Goal: Task Accomplishment & Management: Use online tool/utility

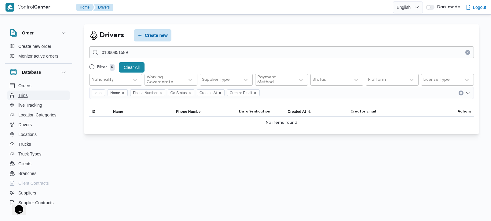
click at [21, 97] on span "Trips" at bounding box center [22, 95] width 9 height 7
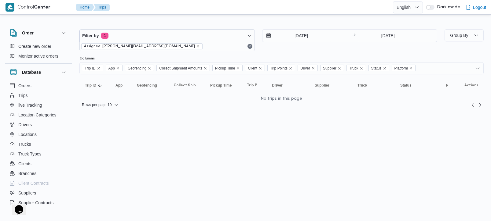
click at [196, 45] on icon "remove selected entity" at bounding box center [198, 47] width 4 height 4
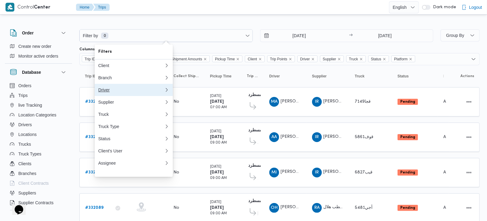
click at [105, 93] on div "Driver" at bounding box center [131, 90] width 66 height 5
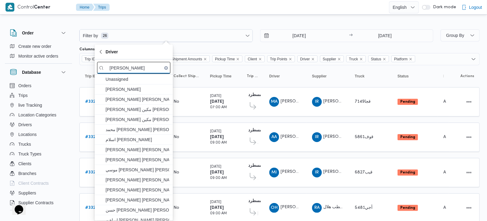
click at [116, 66] on input "ابو بكر" at bounding box center [133, 68] width 73 height 12
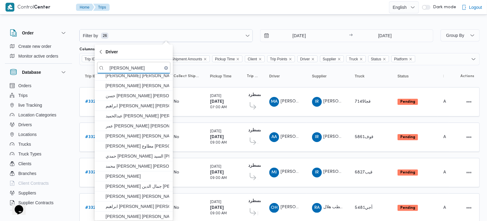
scroll to position [117, 0]
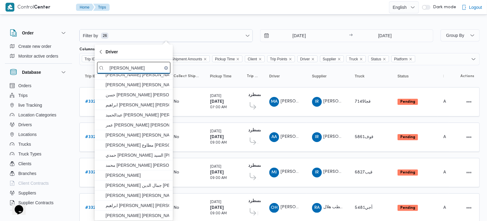
click at [115, 67] on input "ابو بكر" at bounding box center [133, 68] width 73 height 12
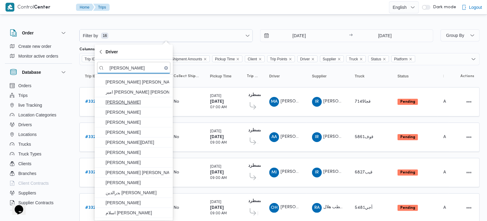
scroll to position [0, 0]
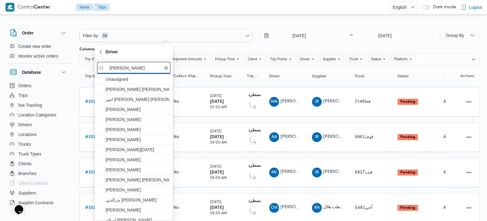
click at [147, 69] on input "ابوبكر" at bounding box center [133, 68] width 73 height 12
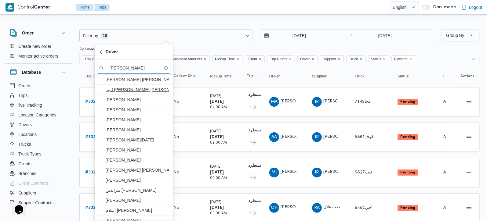
scroll to position [15, 0]
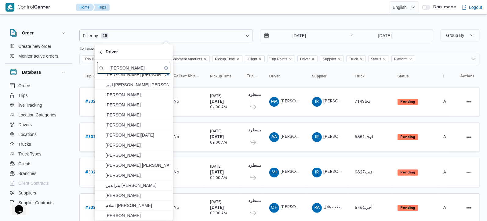
click at [115, 67] on input "ابوبكر" at bounding box center [133, 68] width 73 height 12
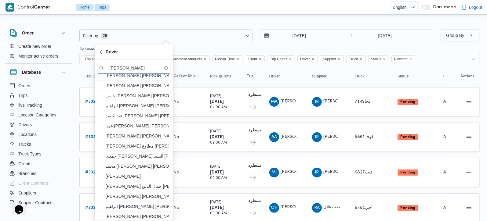
scroll to position [117, 0]
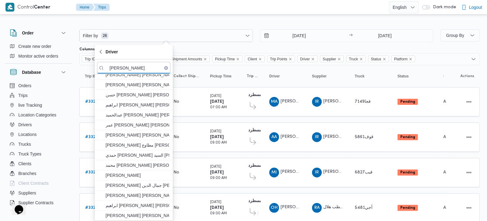
type input "ابو بكر"
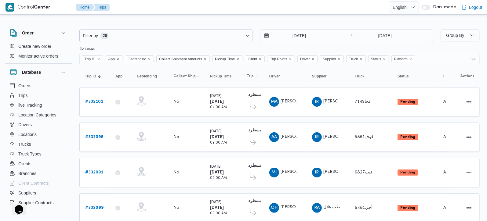
click at [203, 20] on div at bounding box center [279, 25] width 400 height 10
click at [296, 35] on input "12/8/2025" at bounding box center [295, 36] width 69 height 12
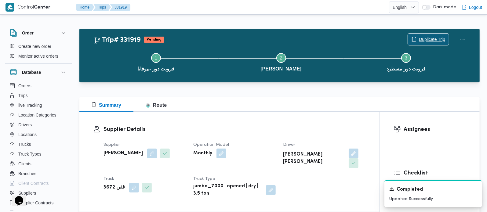
click at [427, 40] on span "Duplicate Trip" at bounding box center [432, 39] width 26 height 7
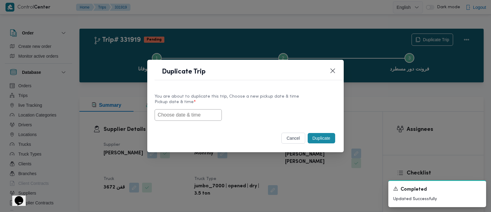
click at [194, 109] on input "text" at bounding box center [188, 115] width 67 height 12
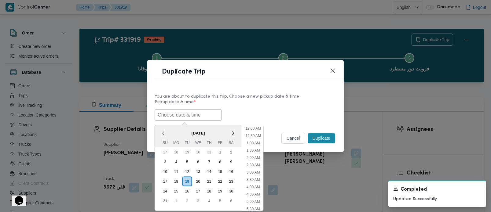
paste input "20/08/2025 7:00AM"
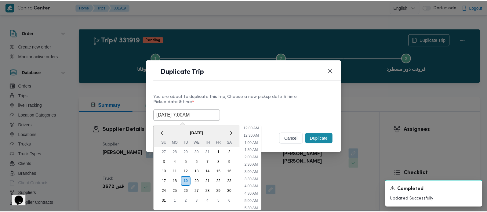
scroll to position [166, 0]
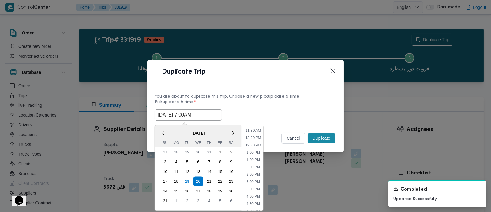
type input "20/08/2025 7:00AM"
click at [258, 100] on label "Pickup date & time *" at bounding box center [246, 104] width 182 height 9
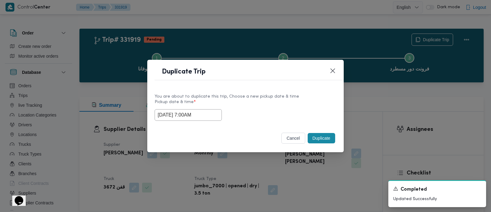
click at [324, 135] on button "Duplicate" at bounding box center [321, 138] width 27 height 10
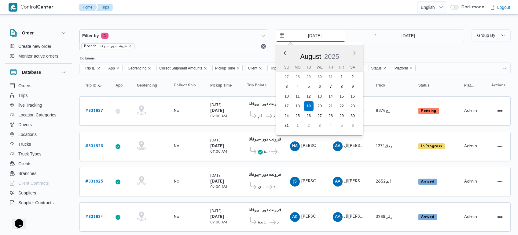
click at [312, 35] on input "19/8/2025" at bounding box center [310, 36] width 69 height 12
click at [284, 51] on button "Previous Month" at bounding box center [285, 53] width 6 height 6
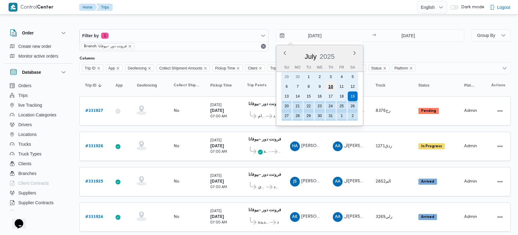
click at [331, 85] on div "10" at bounding box center [330, 87] width 12 height 12
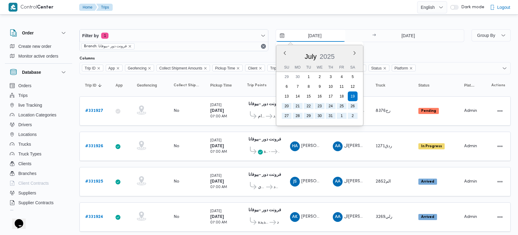
type input "10/7/2025"
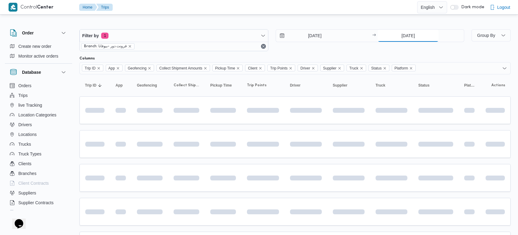
click at [404, 37] on input "19/8/2025" at bounding box center [407, 36] width 61 height 12
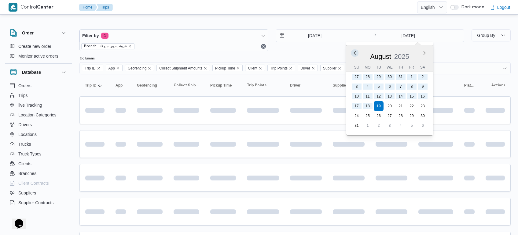
click at [355, 52] on button "Previous Month" at bounding box center [355, 53] width 6 height 6
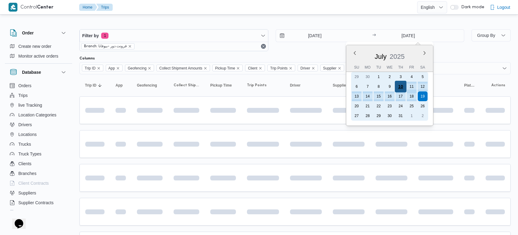
click at [401, 84] on div "10" at bounding box center [401, 87] width 12 height 12
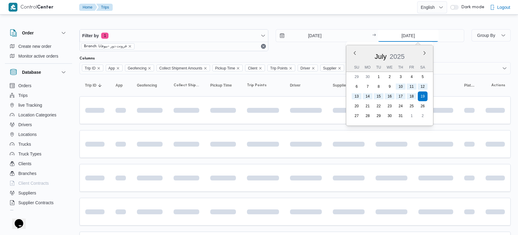
type input "10/7/2025"
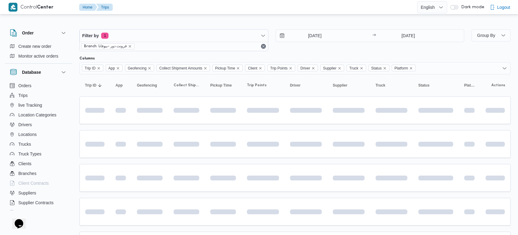
click at [340, 23] on div at bounding box center [294, 25] width 431 height 10
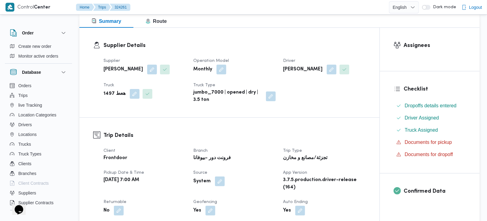
scroll to position [36, 0]
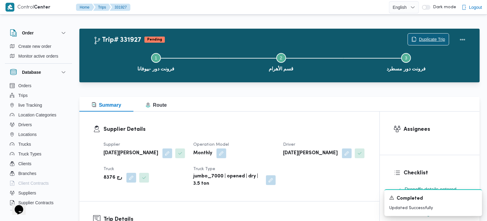
click at [424, 35] on span "Duplicate Trip" at bounding box center [428, 40] width 41 height 12
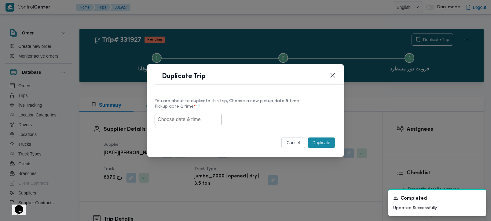
click at [175, 117] on input "text" at bounding box center [188, 120] width 67 height 12
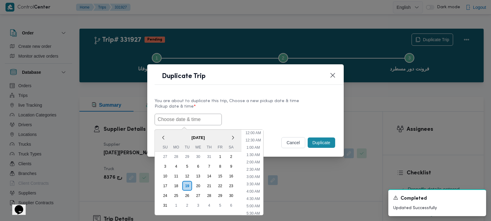
scroll to position [166, 0]
click at [167, 130] on div "< August 2025 > Su Mo Tu We Th Fr Sa" at bounding box center [198, 141] width 87 height 22
click at [196, 185] on div "20" at bounding box center [198, 186] width 12 height 12
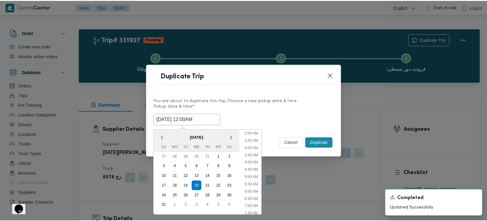
scroll to position [36, 0]
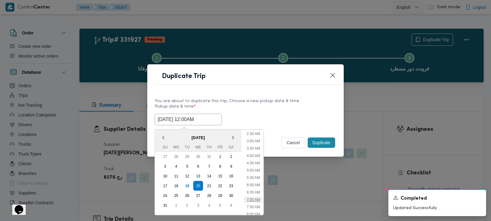
click at [252, 197] on li "7:00 AM" at bounding box center [253, 200] width 18 height 6
type input "[DATE] 7:00AM"
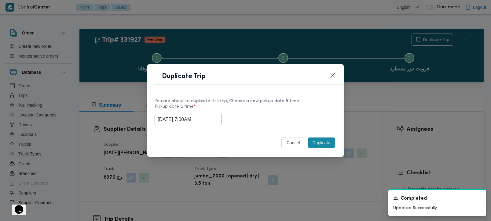
drag, startPoint x: 204, startPoint y: 116, endPoint x: 112, endPoint y: 127, distance: 92.6
click at [112, 127] on div "Duplicate Trip You are about to duplicate this trip, Choose a new pickup date &…" at bounding box center [245, 110] width 491 height 221
click at [325, 144] on button "Duplicate" at bounding box center [321, 143] width 27 height 10
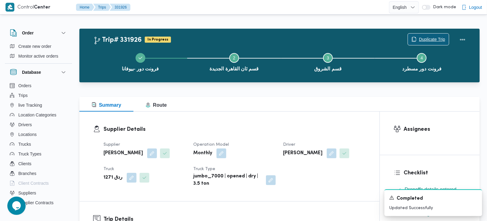
click at [418, 36] on span "Duplicate Trip" at bounding box center [428, 40] width 41 height 12
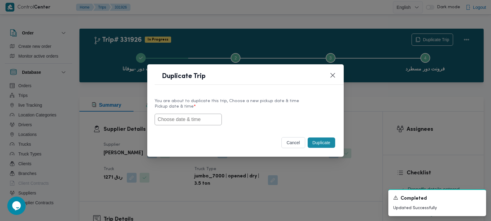
click at [192, 116] on input "text" at bounding box center [188, 120] width 67 height 12
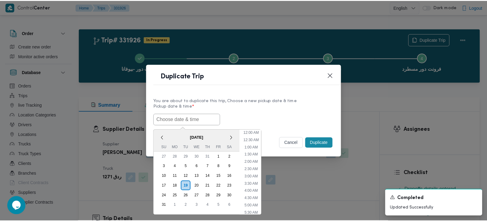
scroll to position [166, 0]
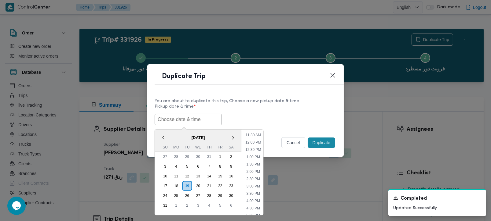
paste input "[DATE] 7:00AM"
type input "[DATE] 7:00AM"
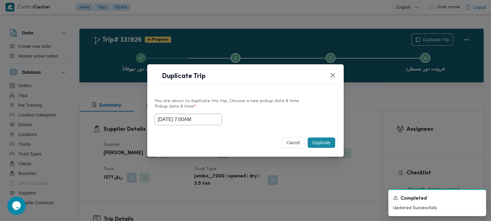
click at [258, 107] on label "Pickup date & time *" at bounding box center [246, 108] width 182 height 9
click at [318, 145] on button "Duplicate" at bounding box center [321, 143] width 27 height 10
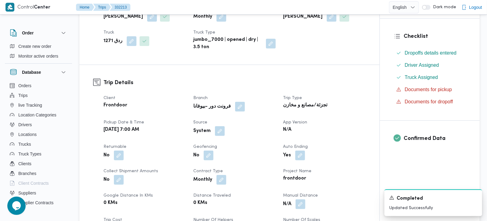
scroll to position [144, 0]
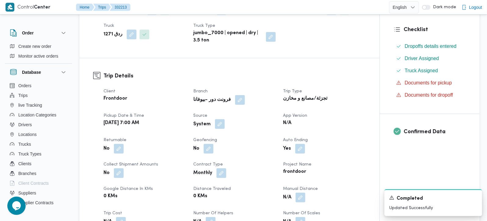
click at [219, 121] on button "button" at bounding box center [220, 124] width 10 height 10
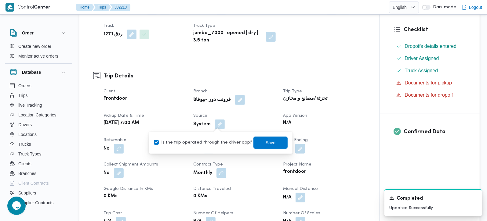
click at [215, 144] on label "Is the trip operated through the driver app?" at bounding box center [203, 142] width 98 height 7
checkbox input "false"
click at [266, 145] on span "Save" at bounding box center [271, 142] width 10 height 7
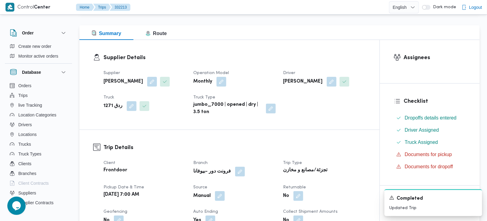
scroll to position [0, 0]
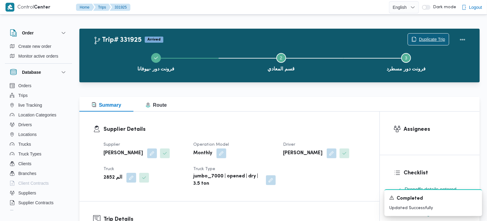
click at [435, 42] on span "Duplicate Trip" at bounding box center [432, 39] width 26 height 7
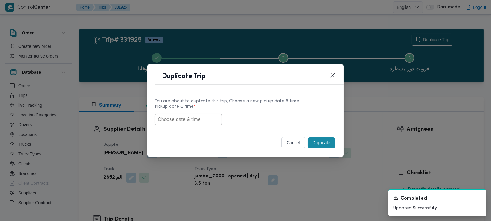
click at [186, 116] on input "text" at bounding box center [188, 120] width 67 height 12
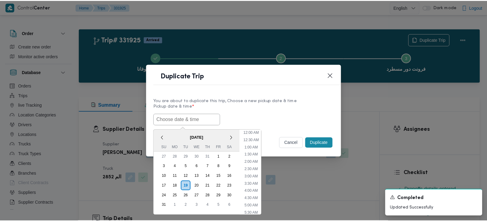
scroll to position [166, 0]
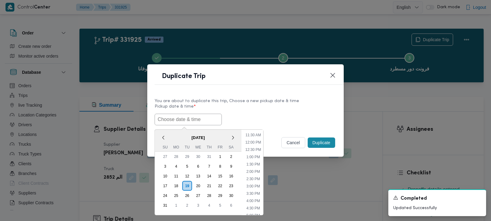
paste input "[DATE] 7:00AM"
type input "[DATE] 7:00AM"
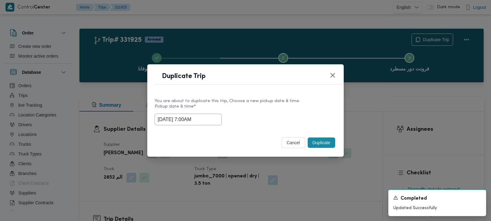
click at [253, 111] on label "Pickup date & time *" at bounding box center [246, 108] width 182 height 9
click at [315, 143] on button "Duplicate" at bounding box center [321, 143] width 27 height 10
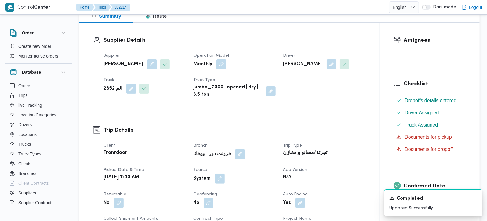
scroll to position [108, 0]
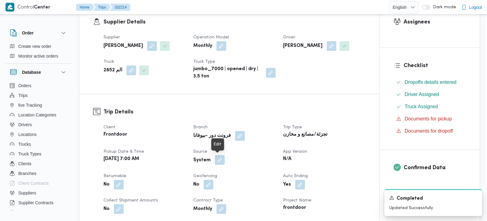
click at [221, 158] on button "button" at bounding box center [220, 160] width 10 height 10
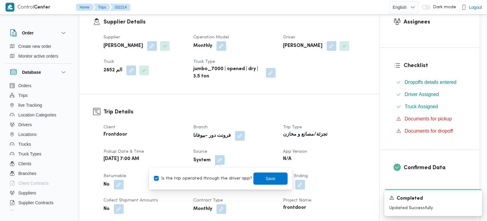
click at [206, 181] on label "Is the trip operated through the driver app?" at bounding box center [203, 178] width 98 height 7
checkbox input "false"
click at [266, 177] on span "Save" at bounding box center [271, 178] width 10 height 7
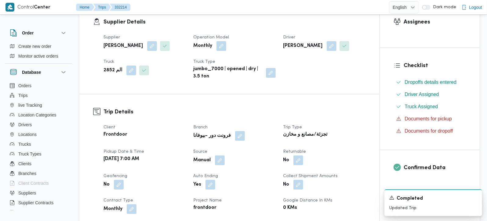
scroll to position [0, 0]
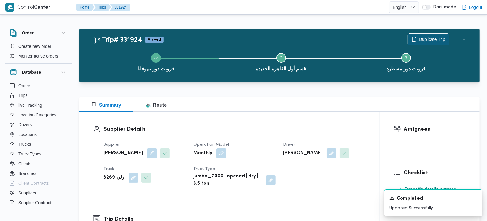
click at [441, 40] on span "Duplicate Trip" at bounding box center [432, 39] width 26 height 7
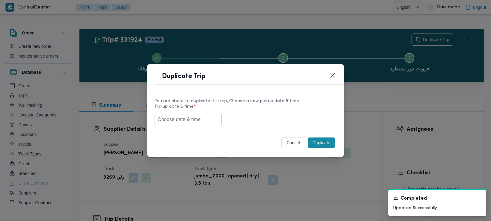
click at [196, 122] on input "text" at bounding box center [188, 120] width 67 height 12
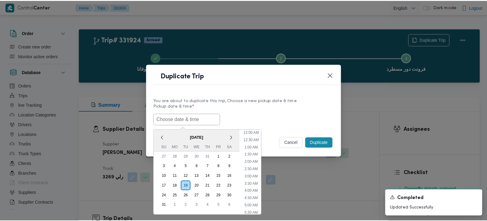
scroll to position [166, 0]
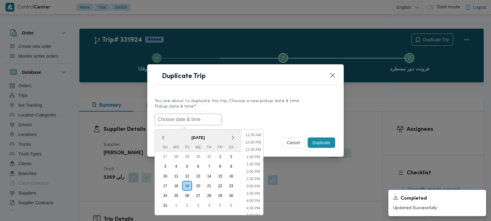
paste input "[DATE] 7:00AM"
type input "[DATE] 7:00AM"
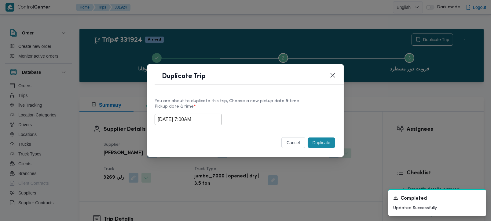
click at [271, 117] on div "[DATE] 7:00AM" at bounding box center [246, 120] width 182 height 12
click at [329, 142] on button "Duplicate" at bounding box center [321, 143] width 27 height 10
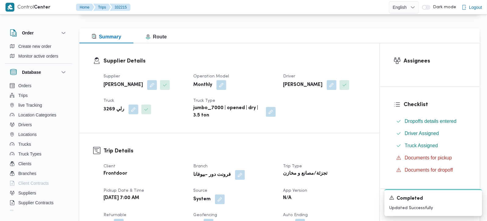
scroll to position [72, 0]
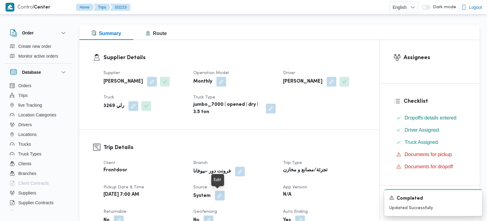
click at [217, 195] on button "button" at bounding box center [220, 196] width 10 height 10
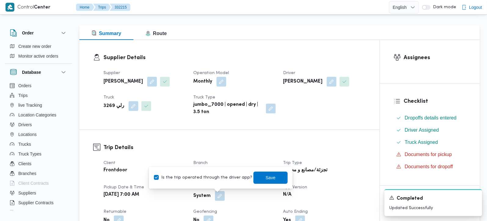
click at [201, 181] on label "Is the trip operated through the driver app?" at bounding box center [203, 177] width 98 height 7
checkbox input "false"
click at [266, 176] on span "Save" at bounding box center [271, 177] width 10 height 7
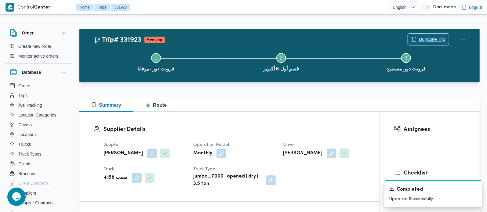
click at [437, 38] on span "Duplicate Trip" at bounding box center [432, 39] width 26 height 7
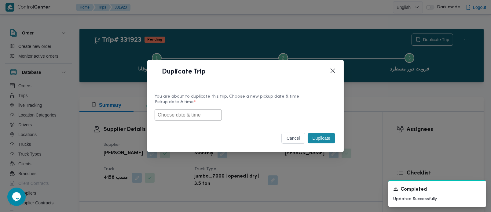
click at [204, 117] on input "text" at bounding box center [188, 115] width 67 height 12
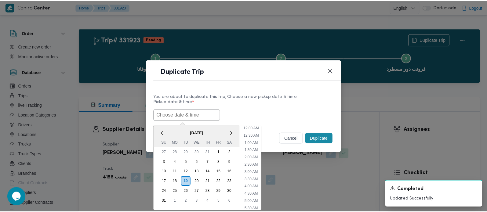
scroll to position [166, 0]
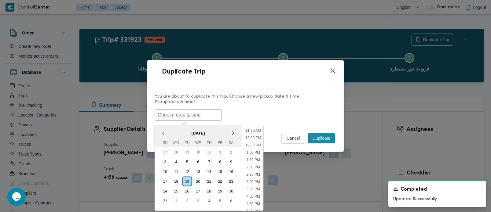
paste input "[DATE] 7:00AM"
type input "[DATE] 7:00AM"
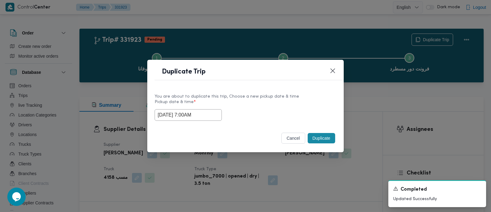
click at [288, 105] on label "Pickup date & time *" at bounding box center [246, 104] width 182 height 9
click at [327, 141] on button "Duplicate" at bounding box center [321, 138] width 27 height 10
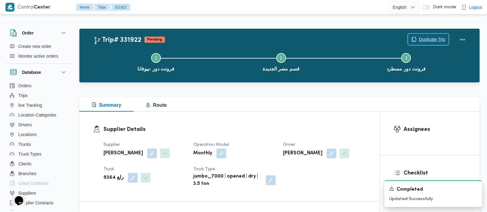
click at [420, 40] on span "Duplicate Trip" at bounding box center [432, 39] width 26 height 7
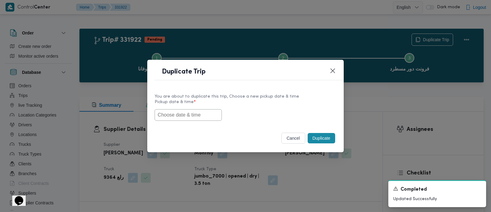
click at [195, 119] on input "text" at bounding box center [188, 115] width 67 height 12
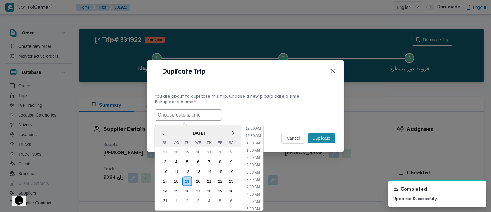
paste input "[DATE] 7:00AM"
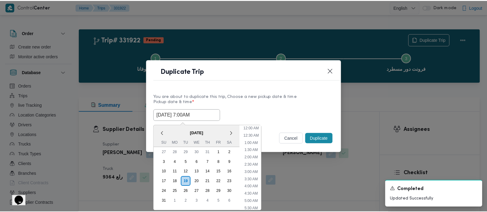
scroll to position [166, 0]
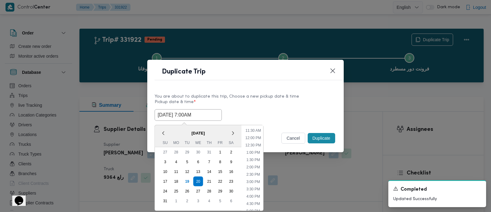
type input "[DATE] 7:00AM"
click at [259, 108] on label "Pickup date & time *" at bounding box center [246, 104] width 182 height 9
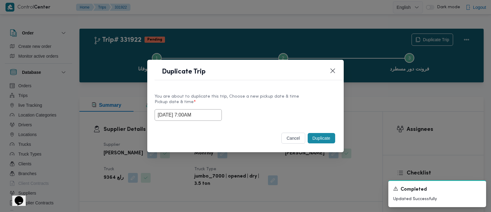
click at [321, 141] on button "Duplicate" at bounding box center [321, 138] width 27 height 10
click at [194, 114] on input "text" at bounding box center [188, 115] width 67 height 12
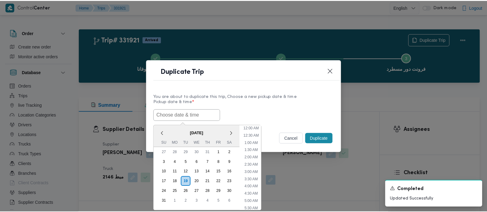
scroll to position [166, 0]
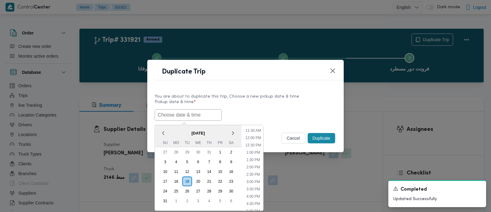
paste input "[DATE] 7:00AM"
type input "[DATE] 7:00AM"
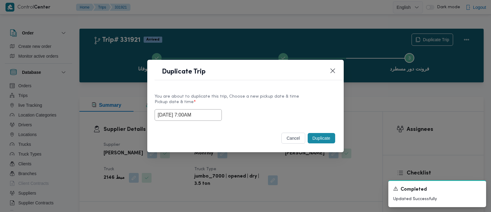
click at [255, 107] on label "Pickup date & time *" at bounding box center [246, 104] width 182 height 9
click at [320, 138] on button "Duplicate" at bounding box center [321, 138] width 27 height 10
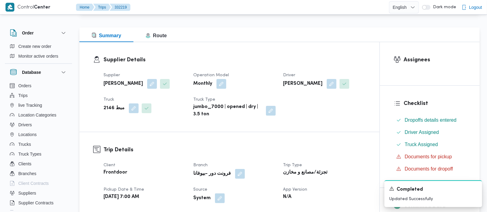
scroll to position [72, 0]
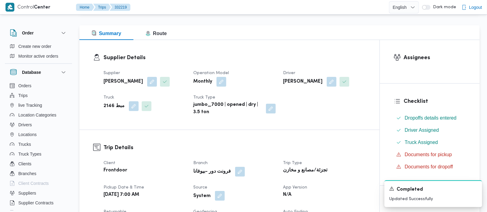
click at [221, 193] on button "button" at bounding box center [220, 196] width 10 height 10
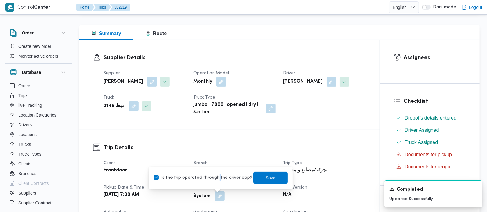
drag, startPoint x: 215, startPoint y: 177, endPoint x: 232, endPoint y: 177, distance: 16.5
click at [215, 177] on label "Is the trip operated through the driver app?" at bounding box center [203, 177] width 98 height 7
click at [254, 177] on span "Save" at bounding box center [270, 178] width 34 height 12
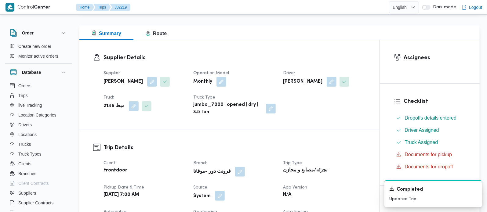
click at [215, 193] on button "button" at bounding box center [220, 196] width 10 height 10
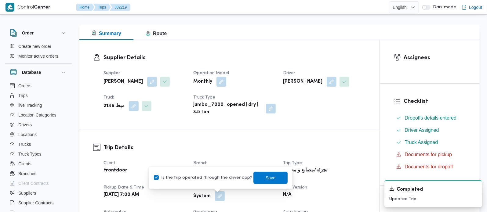
click at [196, 180] on label "Is the trip operated through the driver app?" at bounding box center [203, 177] width 98 height 7
checkbox input "false"
click at [268, 170] on div "You are in a dialog. To close this dialog, hit escape. Is the trip operated thr…" at bounding box center [221, 178] width 144 height 22
click at [267, 171] on div "Is the trip operated through the driver app? Save" at bounding box center [220, 177] width 135 height 13
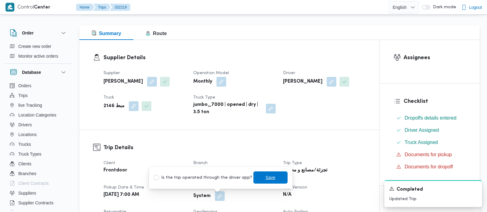
click at [267, 174] on span "Save" at bounding box center [271, 177] width 10 height 7
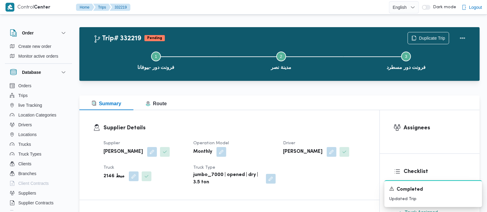
scroll to position [0, 0]
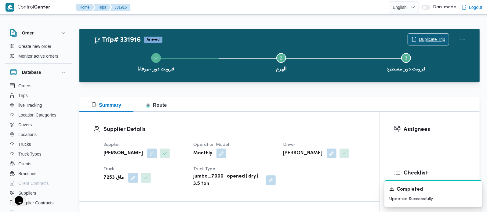
click at [431, 40] on span "Duplicate Trip" at bounding box center [432, 39] width 26 height 7
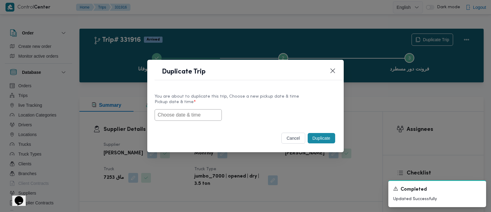
click at [210, 111] on input "text" at bounding box center [188, 115] width 67 height 12
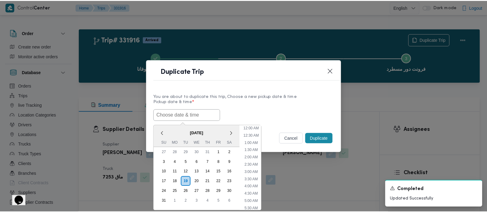
scroll to position [166, 0]
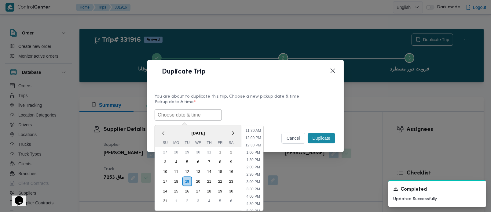
paste input "[DATE] 7:00AM"
type input "[DATE] 7:00AM"
click at [255, 104] on label "Pickup date & time *" at bounding box center [246, 104] width 182 height 9
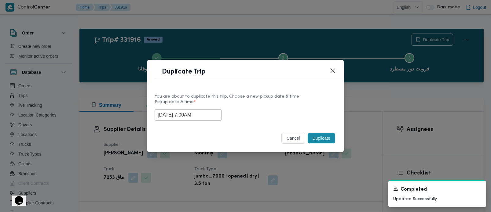
click at [319, 137] on button "Duplicate" at bounding box center [321, 138] width 27 height 10
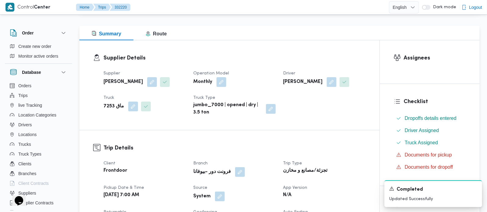
scroll to position [72, 0]
click at [221, 195] on button "button" at bounding box center [220, 196] width 10 height 10
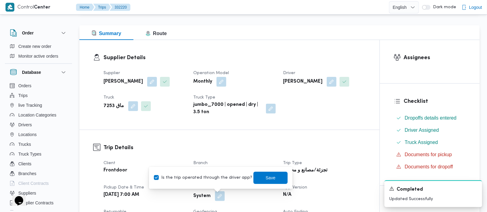
click at [208, 176] on label "Is the trip operated through the driver app?" at bounding box center [203, 177] width 98 height 7
checkbox input "false"
click at [253, 178] on span "Save" at bounding box center [270, 178] width 34 height 12
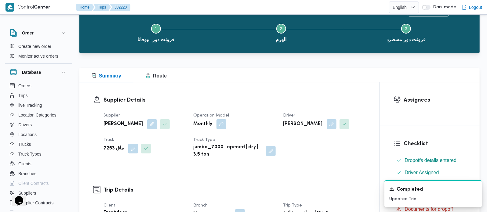
scroll to position [0, 0]
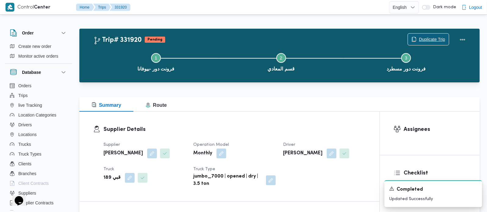
click at [421, 40] on span "Duplicate Trip" at bounding box center [432, 39] width 26 height 7
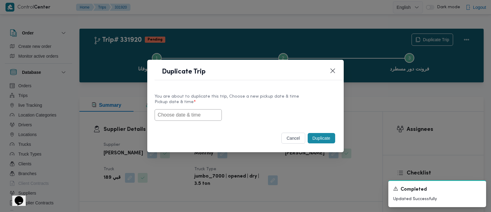
click at [199, 118] on input "text" at bounding box center [188, 115] width 67 height 12
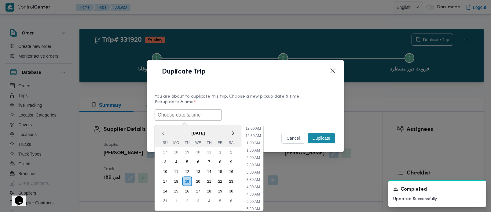
paste input "[DATE] 7:00AM"
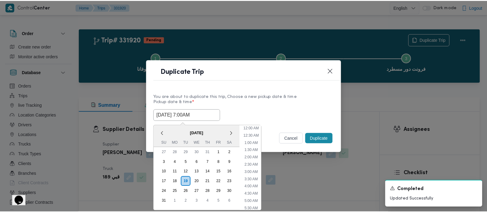
scroll to position [166, 0]
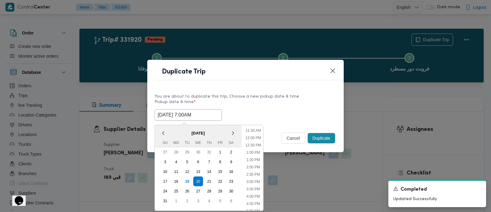
type input "[DATE] 7:00AM"
click at [241, 109] on div "[DATE] 7:00AM < [DATE] > Su Mo Tu We Th Fr Sa 27 28 29 30 31 1 2 3 4 5 6 7 8 9 …" at bounding box center [246, 115] width 182 height 12
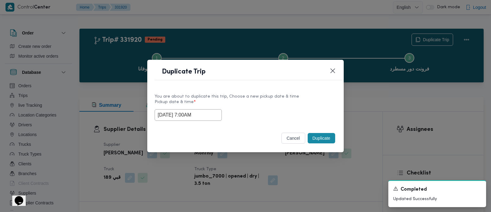
click at [315, 141] on button "Duplicate" at bounding box center [321, 138] width 27 height 10
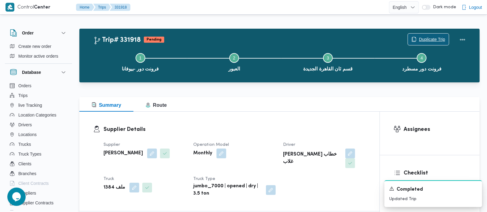
click at [443, 36] on span "Duplicate Trip" at bounding box center [432, 39] width 26 height 7
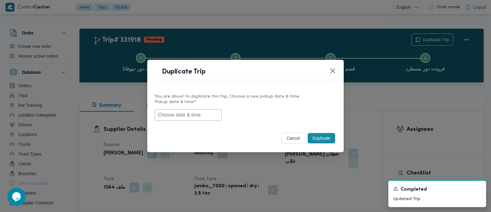
click at [206, 110] on input "text" at bounding box center [188, 115] width 67 height 12
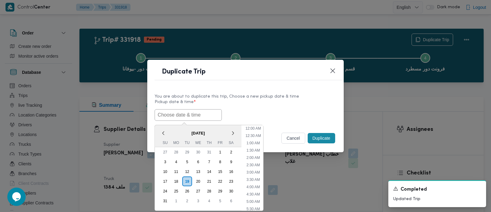
scroll to position [166, 0]
paste input "[DATE] 7:00AM"
type input "[DATE] 7:00AM"
click at [229, 105] on label "Pickup date & time *" at bounding box center [246, 104] width 182 height 9
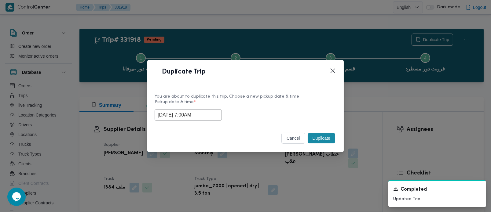
click at [325, 136] on button "Duplicate" at bounding box center [321, 138] width 27 height 10
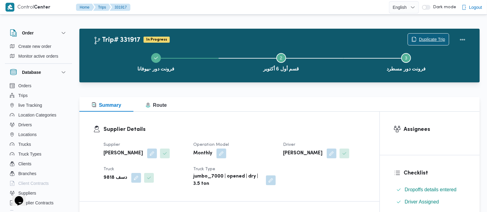
click at [431, 39] on span "Duplicate Trip" at bounding box center [432, 39] width 26 height 7
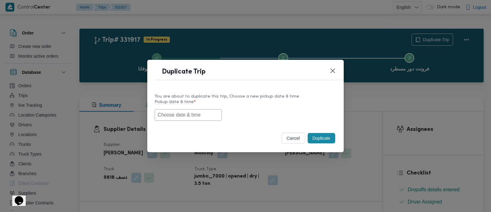
click at [178, 117] on input "text" at bounding box center [188, 115] width 67 height 12
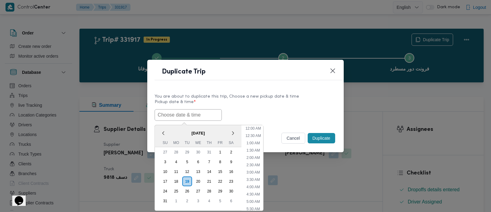
paste input "[DATE] 7:00AM"
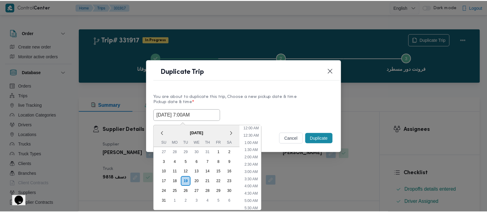
scroll to position [166, 0]
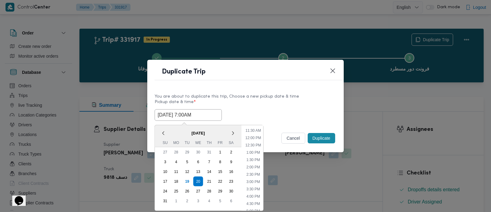
type input "[DATE] 7:00AM"
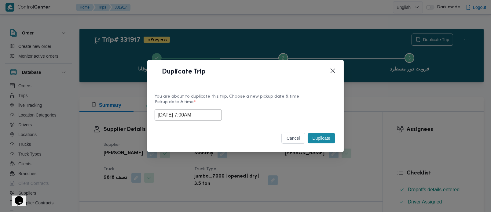
click at [232, 107] on label "Pickup date & time *" at bounding box center [246, 104] width 182 height 9
click at [328, 135] on button "Duplicate" at bounding box center [321, 138] width 27 height 10
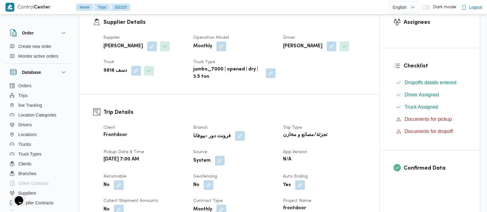
scroll to position [108, 0]
click at [221, 160] on button "button" at bounding box center [220, 160] width 10 height 10
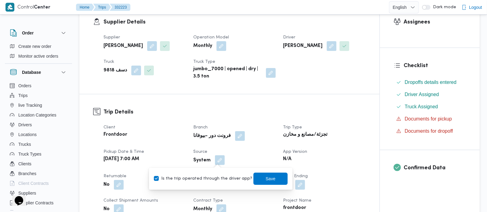
click at [214, 182] on div "Is the trip operated through the driver app? Save" at bounding box center [220, 178] width 135 height 13
click at [220, 176] on label "Is the trip operated through the driver app?" at bounding box center [203, 178] width 98 height 7
checkbox input "false"
click at [268, 176] on span "Save" at bounding box center [270, 179] width 34 height 12
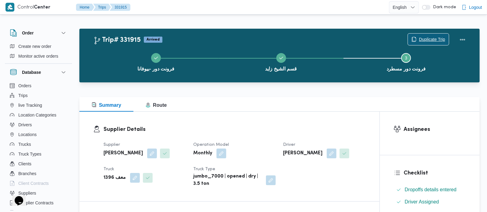
click at [425, 35] on span "Duplicate Trip" at bounding box center [428, 40] width 41 height 12
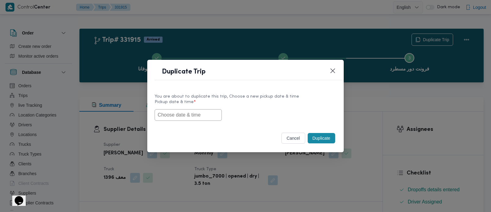
click at [176, 120] on input "text" at bounding box center [188, 115] width 67 height 12
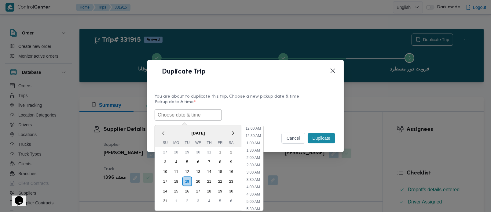
scroll to position [166, 0]
paste input "[DATE] 7:00AM"
type input "[DATE] 7:00AM"
click at [279, 110] on div "[DATE] 7:00AM < [DATE] > Su Mo Tu We Th Fr Sa 27 28 29 30 31 1 2 3 4 5 6 7 8 9 …" at bounding box center [246, 115] width 182 height 12
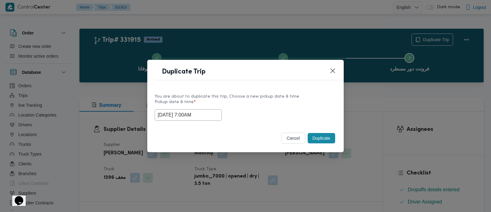
click at [324, 134] on button "Duplicate" at bounding box center [321, 138] width 27 height 10
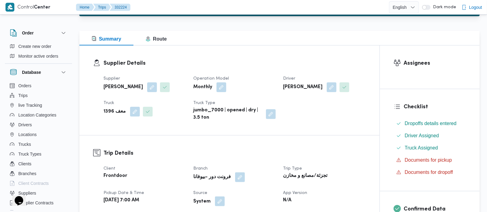
scroll to position [108, 0]
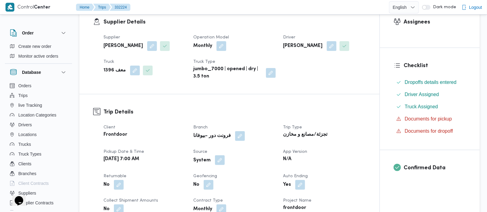
click at [217, 165] on span at bounding box center [218, 161] width 13 height 10
click at [217, 166] on div "System" at bounding box center [235, 160] width 84 height 11
click at [213, 155] on div at bounding box center [213, 155] width 0 height 0
click at [220, 162] on button "button" at bounding box center [220, 160] width 10 height 10
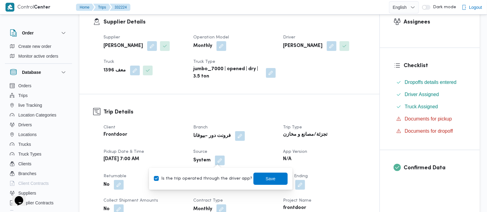
click at [211, 177] on label "Is the trip operated through the driver app?" at bounding box center [203, 178] width 98 height 7
checkbox input "false"
click at [266, 178] on span "Save" at bounding box center [271, 178] width 10 height 7
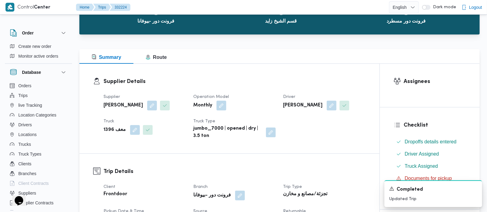
scroll to position [0, 0]
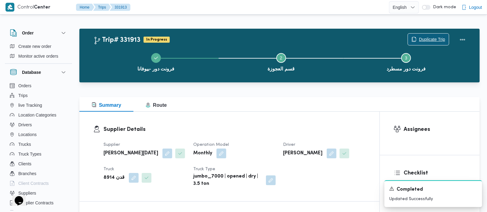
click at [428, 41] on span "Duplicate Trip" at bounding box center [432, 39] width 26 height 7
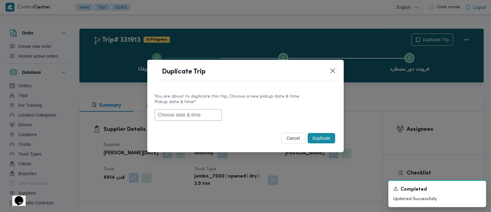
click at [197, 111] on input "text" at bounding box center [188, 115] width 67 height 12
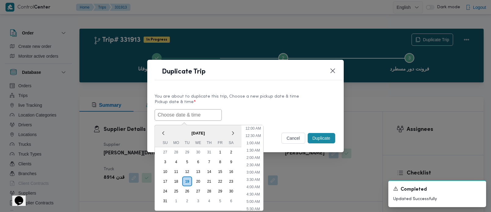
paste input "[DATE] 7:00AM"
type input "[DATE] 7:00AM"
drag, startPoint x: 273, startPoint y: 97, endPoint x: 279, endPoint y: 102, distance: 8.0
click at [273, 97] on div "You are about to duplicate this trip, Choose a new pickup date & time" at bounding box center [246, 96] width 182 height 6
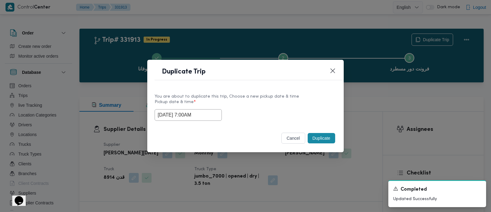
click at [315, 139] on button "Duplicate" at bounding box center [321, 138] width 27 height 10
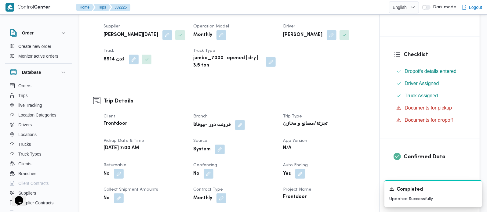
scroll to position [144, 0]
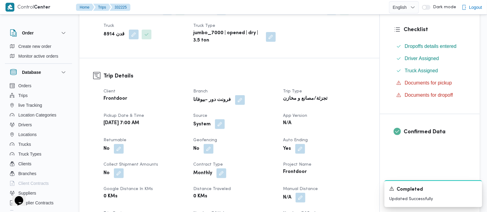
click at [218, 129] on button "button" at bounding box center [220, 124] width 10 height 10
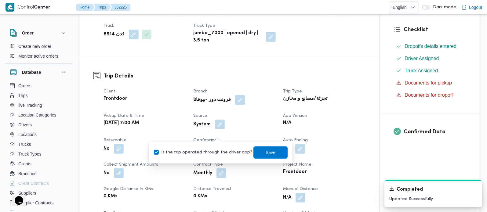
click at [217, 149] on label "Is the trip operated through the driver app?" at bounding box center [203, 152] width 98 height 7
checkbox input "false"
click at [257, 149] on span "Save" at bounding box center [270, 152] width 34 height 12
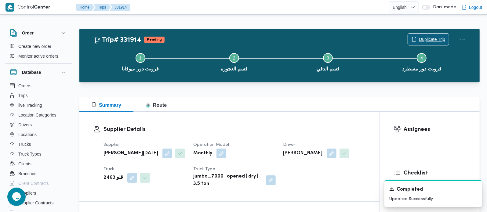
click at [427, 37] on span "Duplicate Trip" at bounding box center [432, 39] width 26 height 7
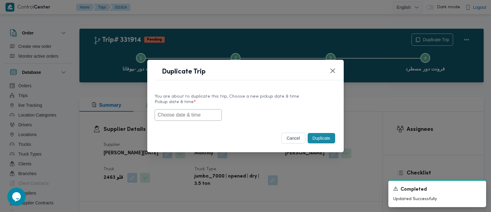
click at [195, 111] on input "text" at bounding box center [188, 115] width 67 height 12
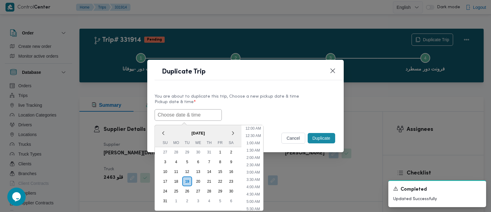
paste input "[DATE] 7:00AM"
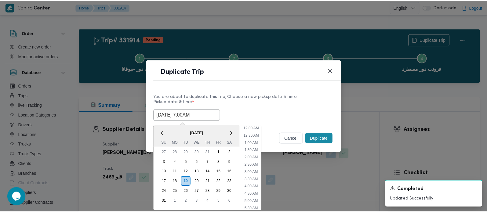
scroll to position [166, 0]
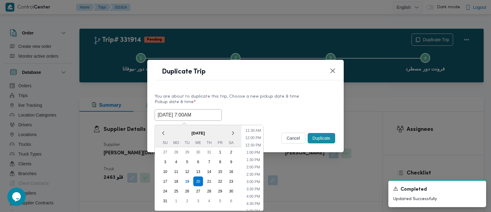
type input "[DATE] 7:00AM"
drag, startPoint x: 227, startPoint y: 109, endPoint x: 253, endPoint y: 113, distance: 25.9
click at [227, 109] on div "20/08/2025 7:00AM < August 2025 > Su Mo Tu We Th Fr Sa 27 28 29 30 31 1 2 3 4 5…" at bounding box center [246, 115] width 182 height 12
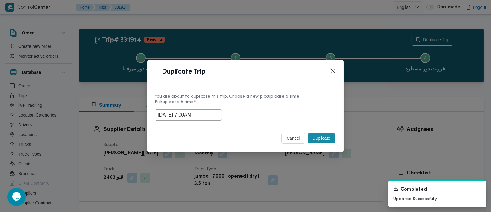
click at [311, 135] on button "Duplicate" at bounding box center [321, 138] width 27 height 10
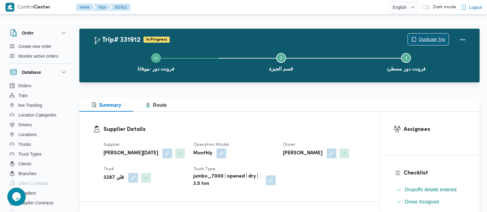
click at [430, 42] on span "Duplicate Trip" at bounding box center [432, 39] width 26 height 7
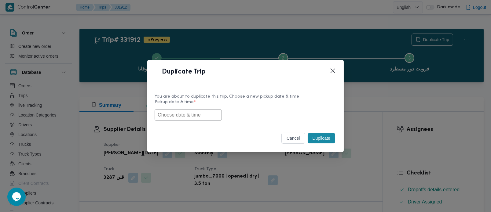
click at [210, 115] on input "text" at bounding box center [188, 115] width 67 height 12
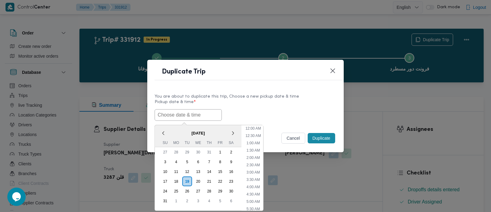
paste input "[DATE] 7:00AM"
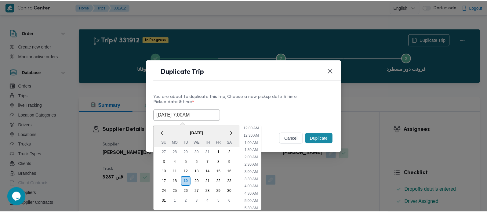
scroll to position [166, 0]
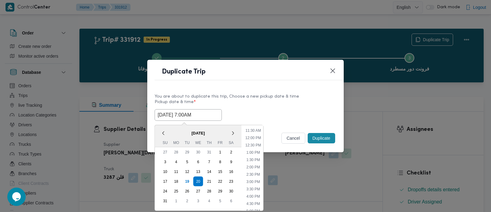
type input "[DATE] 7:00AM"
drag, startPoint x: 239, startPoint y: 111, endPoint x: 257, endPoint y: 118, distance: 19.1
click at [239, 111] on div "20/08/2025 7:00AM < August 2025 > Su Mo Tu We Th Fr Sa 27 28 29 30 31 1 2 3 4 5…" at bounding box center [246, 115] width 182 height 12
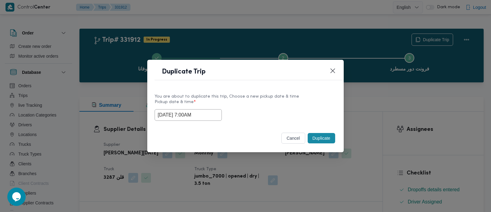
click at [311, 133] on button "Duplicate" at bounding box center [321, 138] width 27 height 10
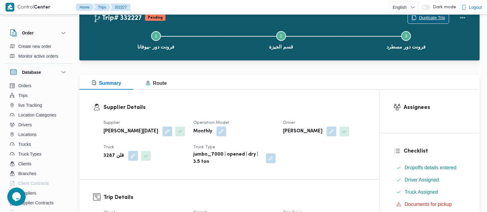
scroll to position [108, 0]
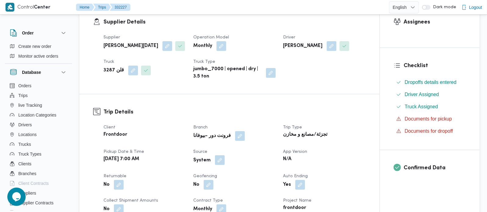
click at [215, 165] on button "button" at bounding box center [220, 160] width 10 height 10
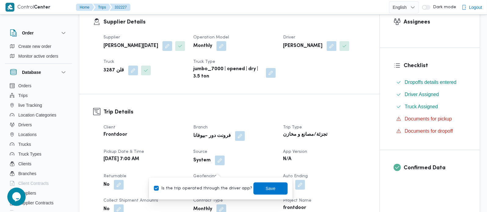
click at [207, 184] on div "Is the trip operated through the driver app? Save" at bounding box center [220, 188] width 135 height 13
click at [237, 186] on label "Is the trip operated through the driver app?" at bounding box center [203, 188] width 98 height 7
checkbox input "false"
click at [266, 187] on span "Save" at bounding box center [271, 188] width 10 height 7
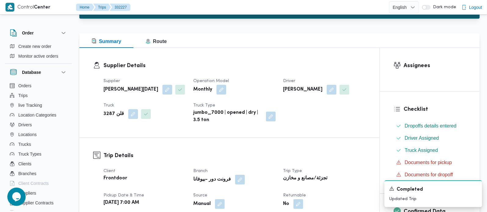
scroll to position [0, 0]
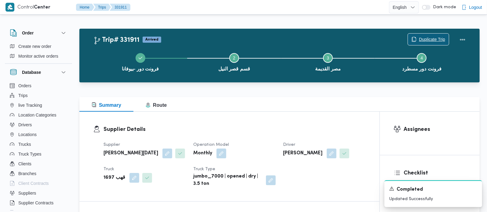
click at [422, 34] on span "Duplicate Trip" at bounding box center [428, 40] width 41 height 12
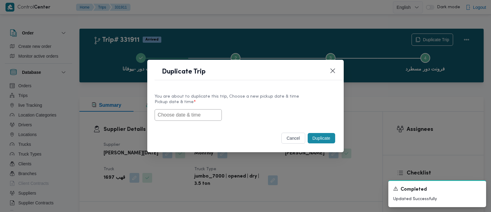
click at [205, 109] on input "text" at bounding box center [188, 115] width 67 height 12
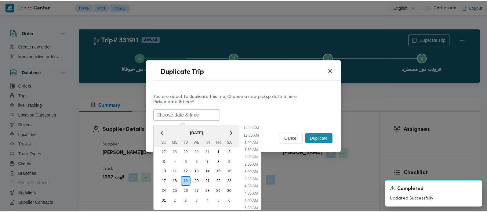
scroll to position [166, 0]
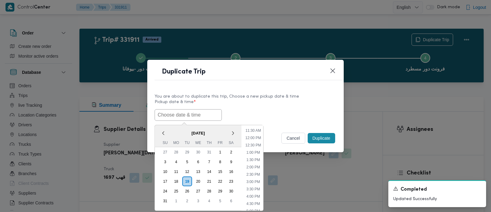
paste input "[DATE] 7:00AM"
type input "[DATE] 7:00AM"
drag, startPoint x: 274, startPoint y: 101, endPoint x: 308, endPoint y: 128, distance: 43.4
click at [274, 102] on label "Pickup date & time *" at bounding box center [246, 104] width 182 height 9
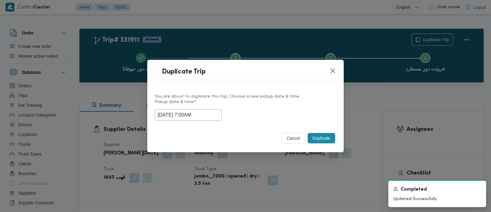
click at [321, 139] on button "Duplicate" at bounding box center [321, 138] width 27 height 10
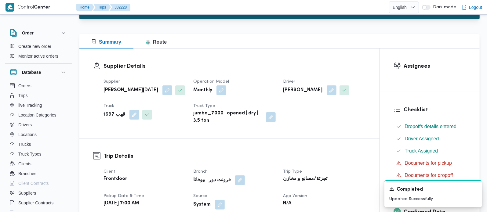
scroll to position [108, 0]
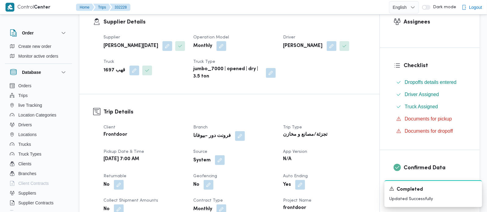
click at [218, 165] on button "button" at bounding box center [220, 160] width 10 height 10
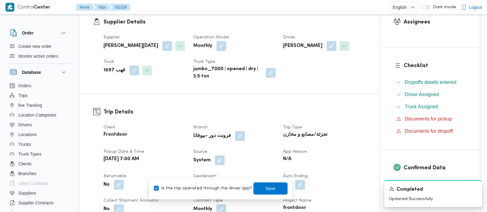
click at [212, 186] on label "Is the trip operated through the driver app?" at bounding box center [203, 188] width 98 height 7
checkbox input "false"
click at [266, 187] on span "Save" at bounding box center [271, 188] width 10 height 7
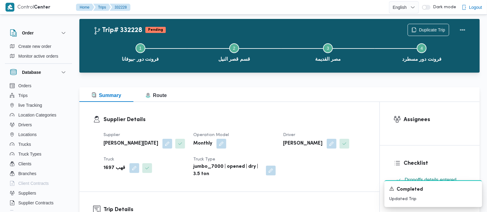
scroll to position [0, 0]
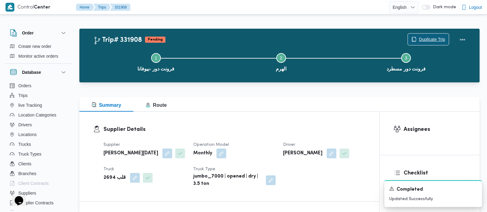
click at [420, 40] on span "Duplicate Trip" at bounding box center [432, 39] width 26 height 7
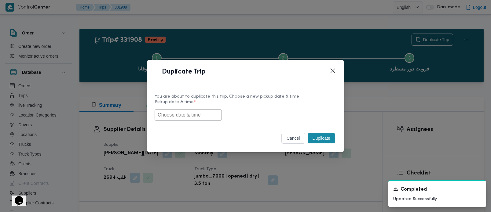
click at [187, 111] on input "text" at bounding box center [188, 115] width 67 height 12
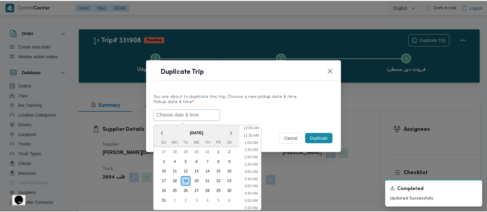
scroll to position [166, 0]
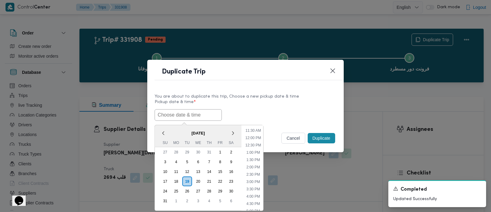
paste input "[DATE] 7:00AM"
type input "[DATE] 7:00AM"
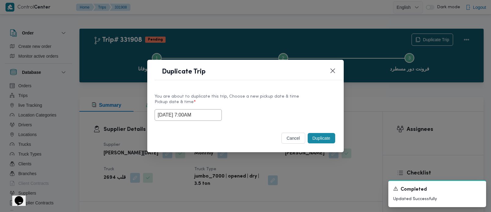
drag, startPoint x: 263, startPoint y: 111, endPoint x: 323, endPoint y: 129, distance: 61.9
click at [263, 111] on div "[DATE] 7:00AM" at bounding box center [246, 115] width 182 height 12
click at [329, 135] on button "Duplicate" at bounding box center [321, 138] width 27 height 10
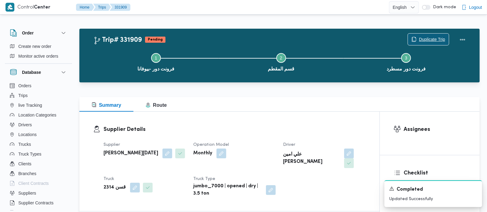
click at [429, 37] on span "Duplicate Trip" at bounding box center [432, 39] width 26 height 7
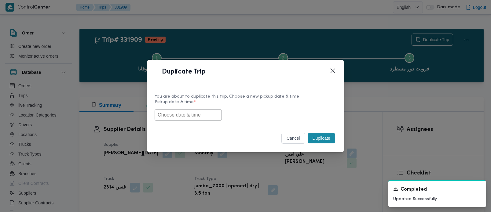
click at [184, 112] on input "text" at bounding box center [188, 115] width 67 height 12
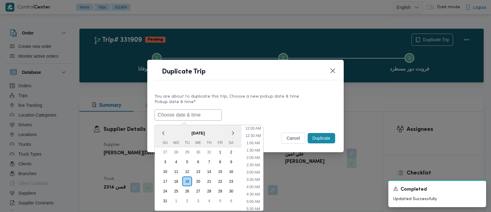
paste input "[DATE] 7:00AM"
type input "[DATE] 7:00AM"
drag, startPoint x: 227, startPoint y: 111, endPoint x: 266, endPoint y: 118, distance: 40.0
click at [227, 111] on div "[DATE] 7:00AM < [DATE] > Su Mo Tu We Th Fr Sa 27 28 29 30 31 1 2 3 4 5 6 7 8 9 …" at bounding box center [246, 115] width 182 height 12
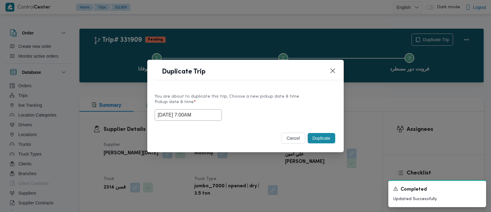
click at [314, 137] on button "Duplicate" at bounding box center [321, 138] width 27 height 10
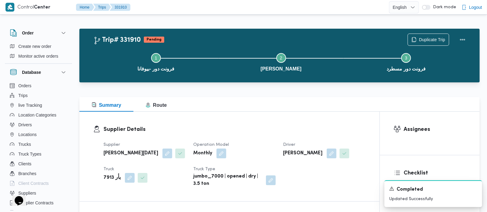
click at [425, 42] on div "Step 1 is incomplete 1 فرونت دور -بيوفانا Step 2 is incomplete 2 فيصل Step 3 is…" at bounding box center [281, 61] width 383 height 39
click at [425, 39] on span "Duplicate Trip" at bounding box center [432, 39] width 26 height 7
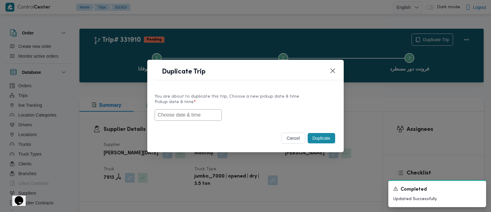
click at [210, 111] on input "text" at bounding box center [188, 115] width 67 height 12
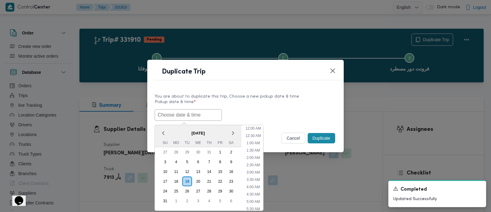
paste input "[DATE] 7:00AM"
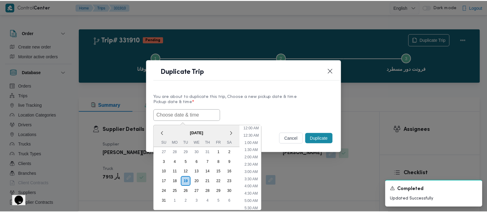
scroll to position [166, 0]
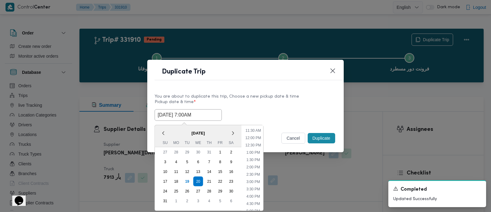
type input "[DATE] 7:00AM"
drag, startPoint x: 243, startPoint y: 103, endPoint x: 248, endPoint y: 103, distance: 4.9
click at [244, 103] on label "Pickup date & time *" at bounding box center [246, 104] width 182 height 9
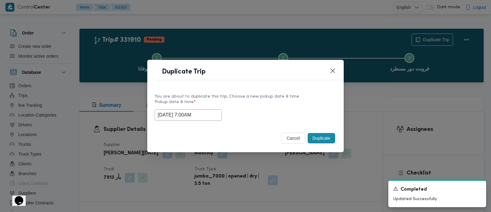
click at [322, 145] on div "Duplicate" at bounding box center [321, 138] width 30 height 13
click at [320, 138] on button "Duplicate" at bounding box center [321, 138] width 27 height 10
